Goal: Navigation & Orientation: Find specific page/section

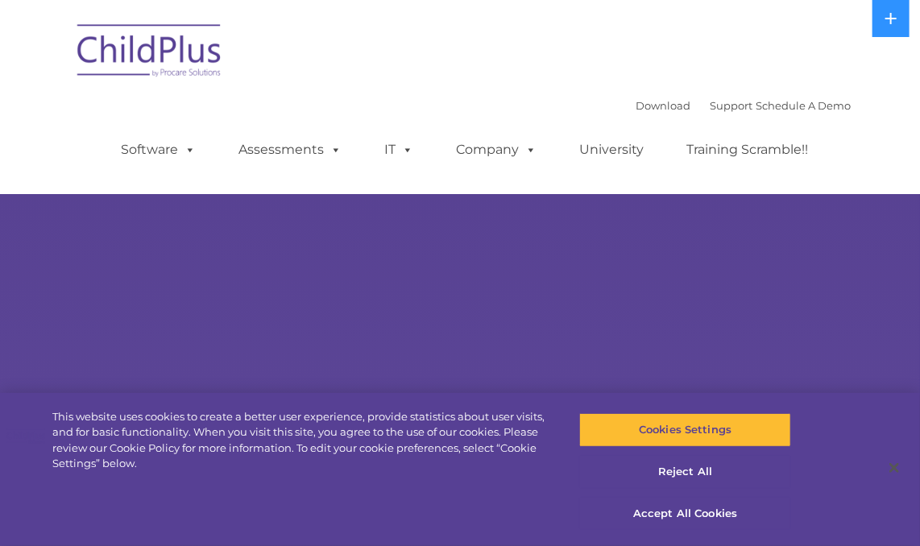
select select "MEDIUM"
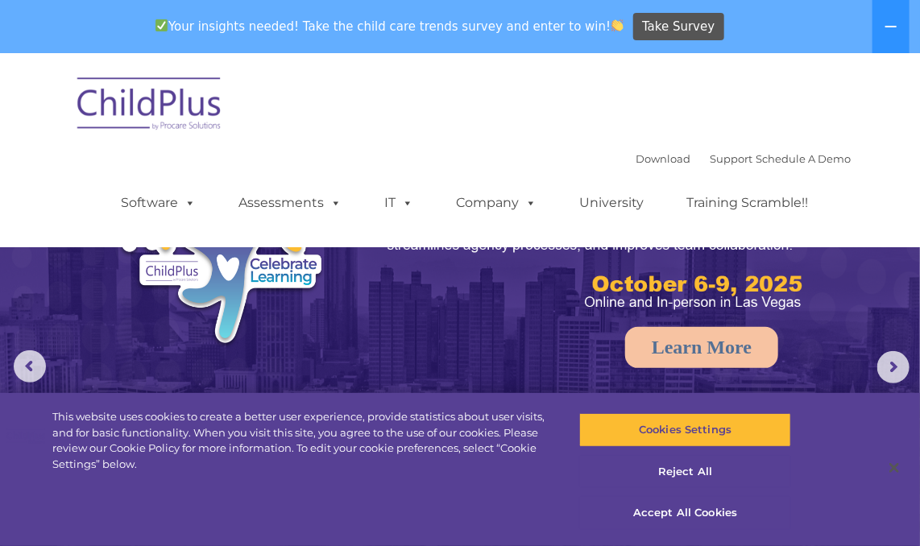
click at [616, 302] on img at bounding box center [568, 241] width 484 height 145
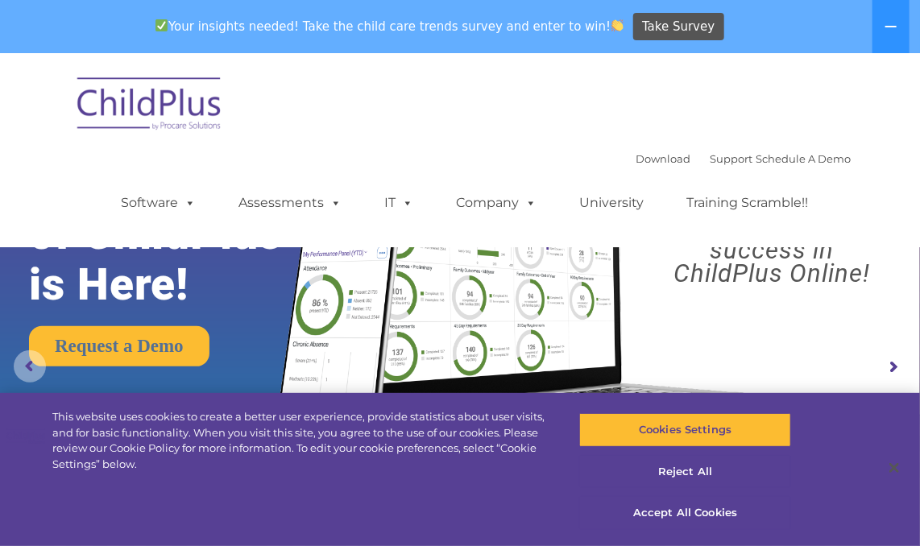
drag, startPoint x: 926, startPoint y: 539, endPoint x: 25, endPoint y: 360, distance: 918.5
click at [25, 360] on rs-arrow at bounding box center [30, 367] width 32 height 32
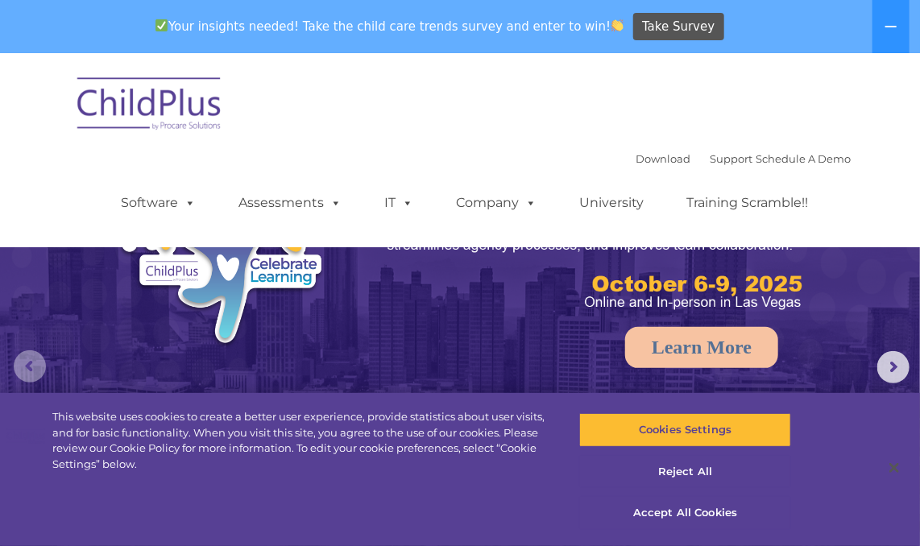
click at [25, 361] on rs-arrow at bounding box center [30, 367] width 32 height 32
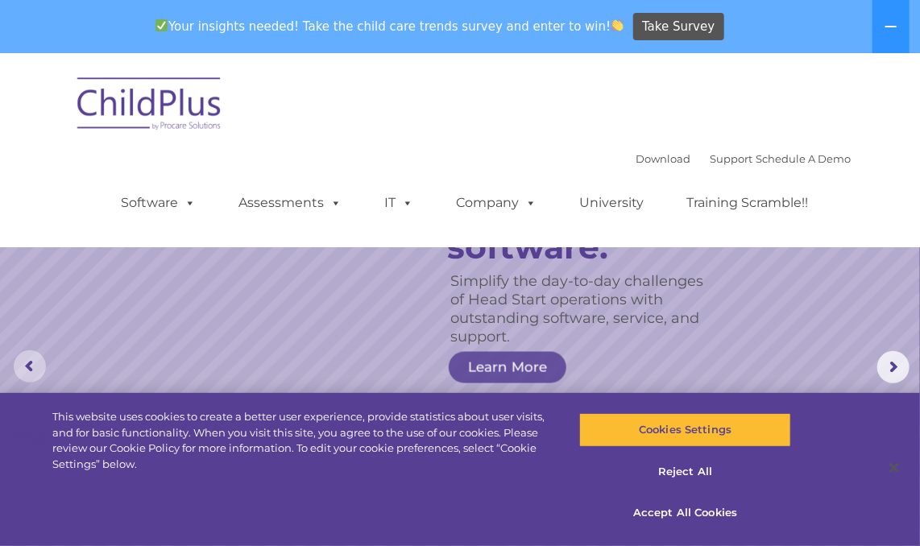
click at [25, 361] on rs-arrow at bounding box center [30, 367] width 32 height 32
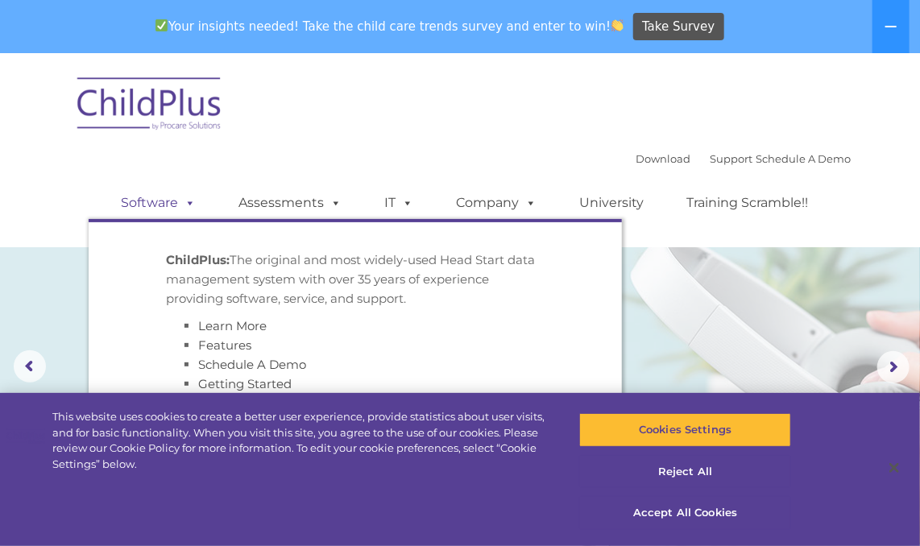
click at [186, 201] on span at bounding box center [187, 202] width 18 height 15
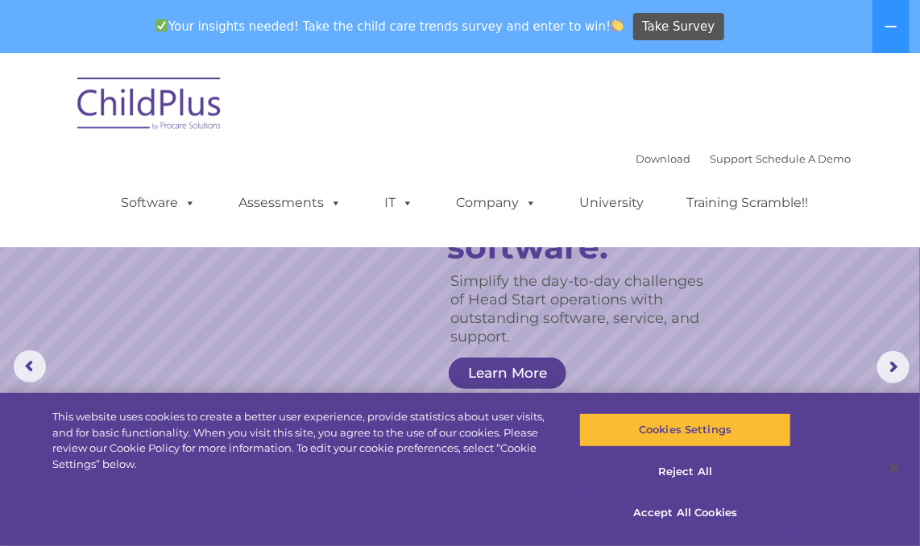
click at [175, 116] on img at bounding box center [149, 106] width 161 height 81
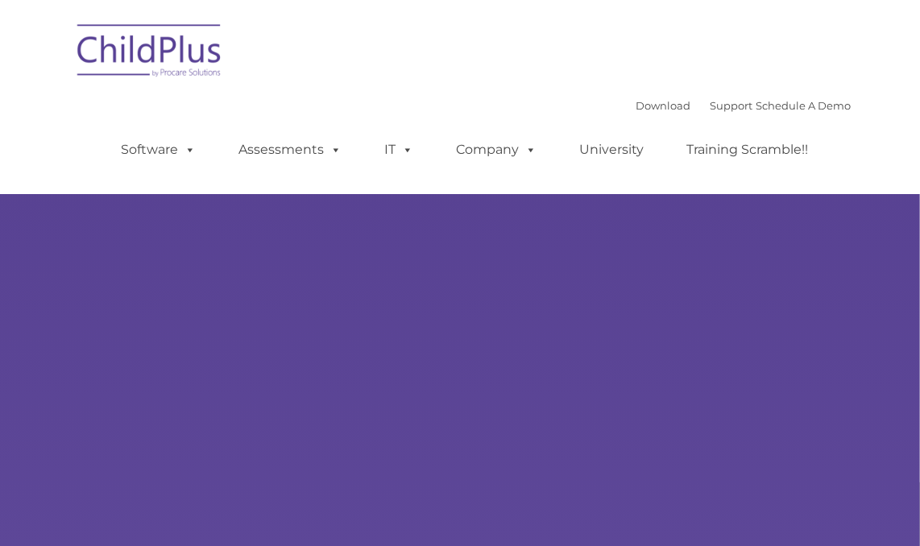
type input ""
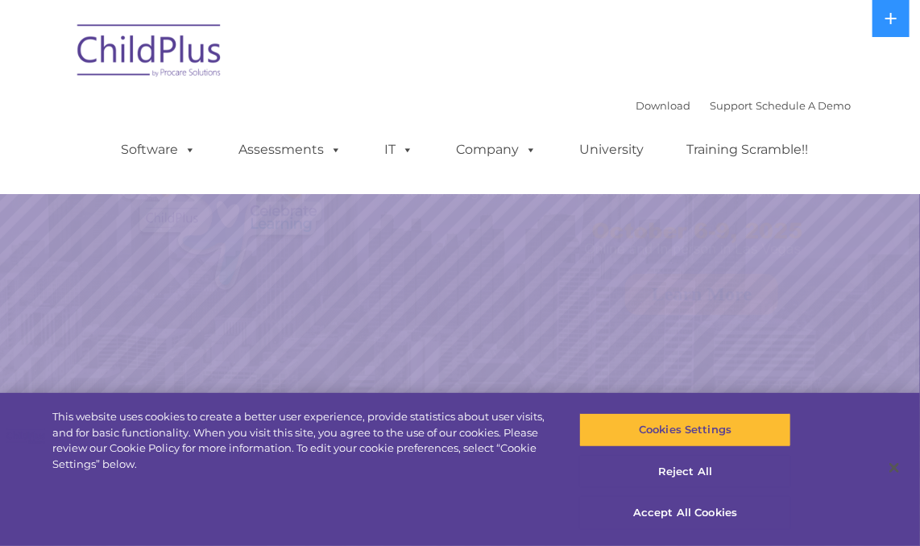
select select "MEDIUM"
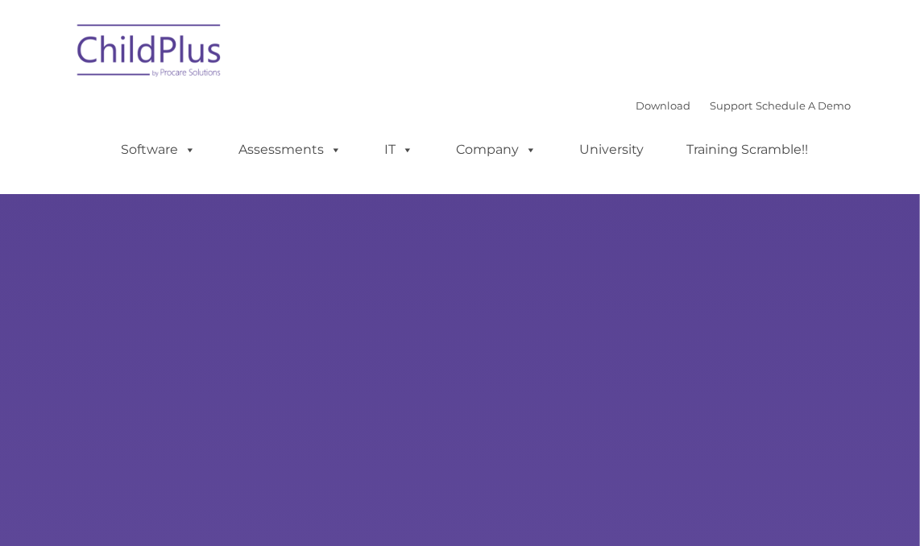
type input ""
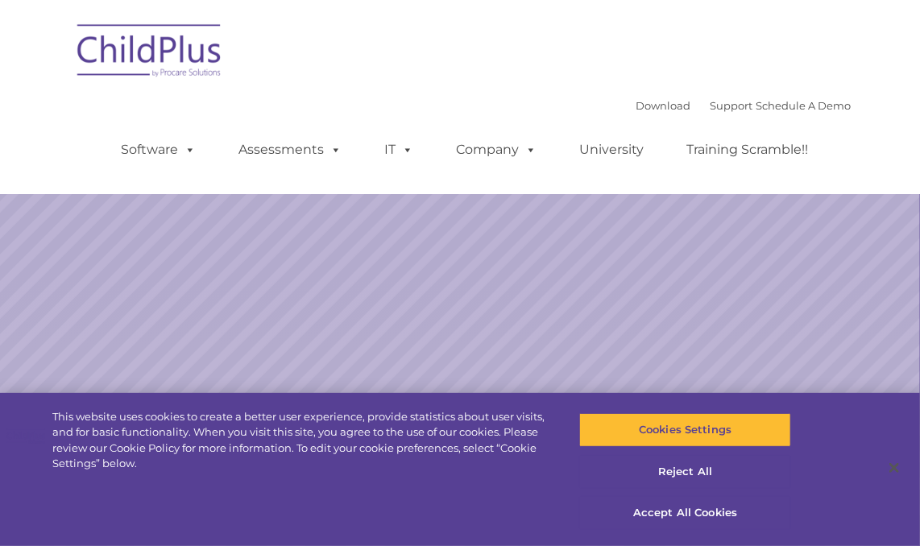
select select "MEDIUM"
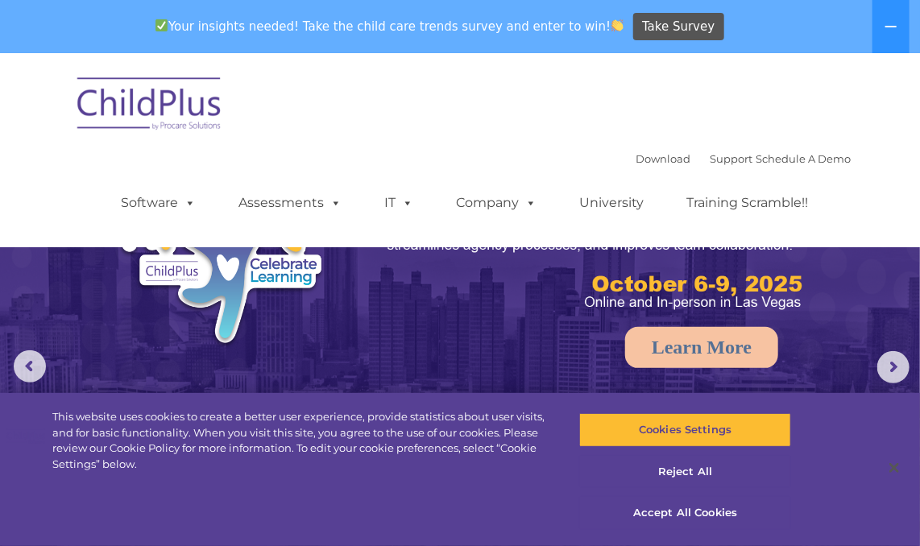
click at [433, 123] on div "Download Support | Schedule A Demo  MENU MENU Software ChildPlus: The original…" at bounding box center [460, 150] width 782 height 170
